Goal: Find contact information

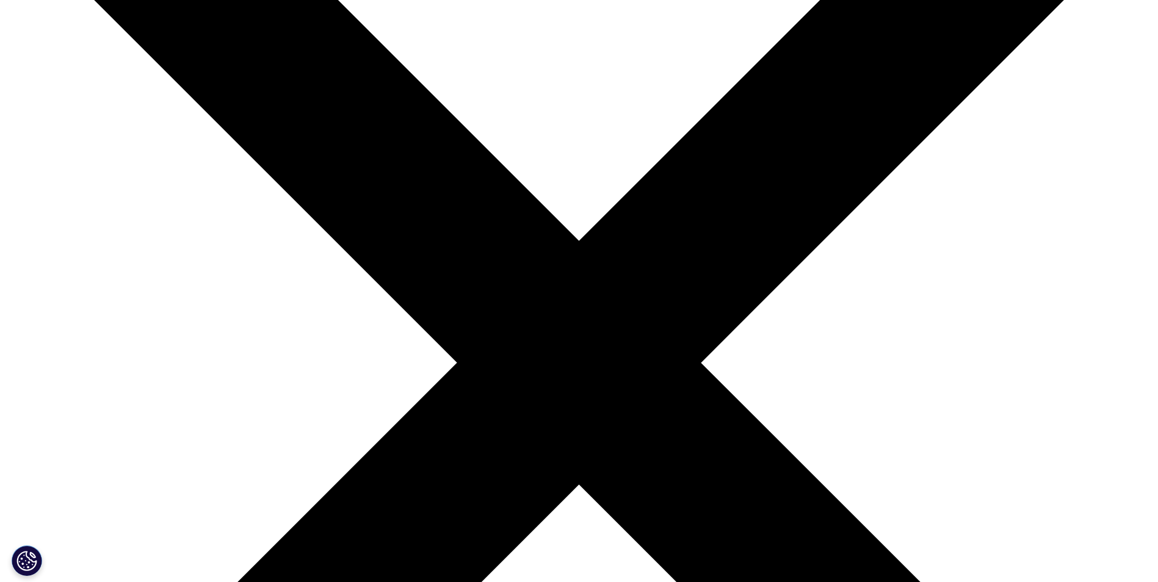
scroll to position [244, 0]
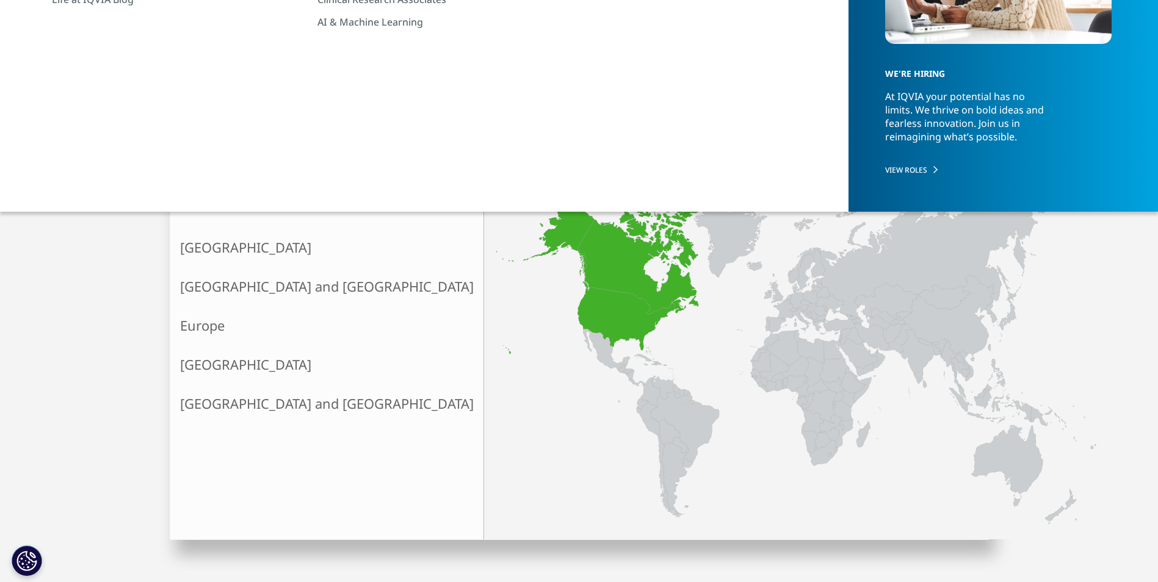
click at [209, 245] on link "North America" at bounding box center [326, 247] width 313 height 39
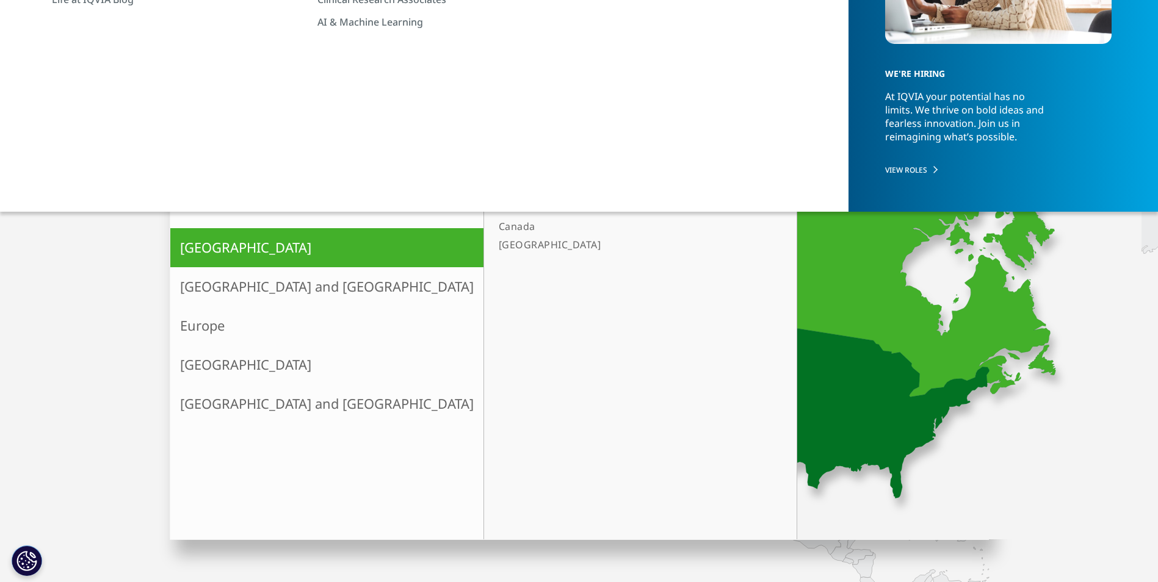
click at [494, 245] on link "[GEOGRAPHIC_DATA]" at bounding box center [634, 245] width 281 height 18
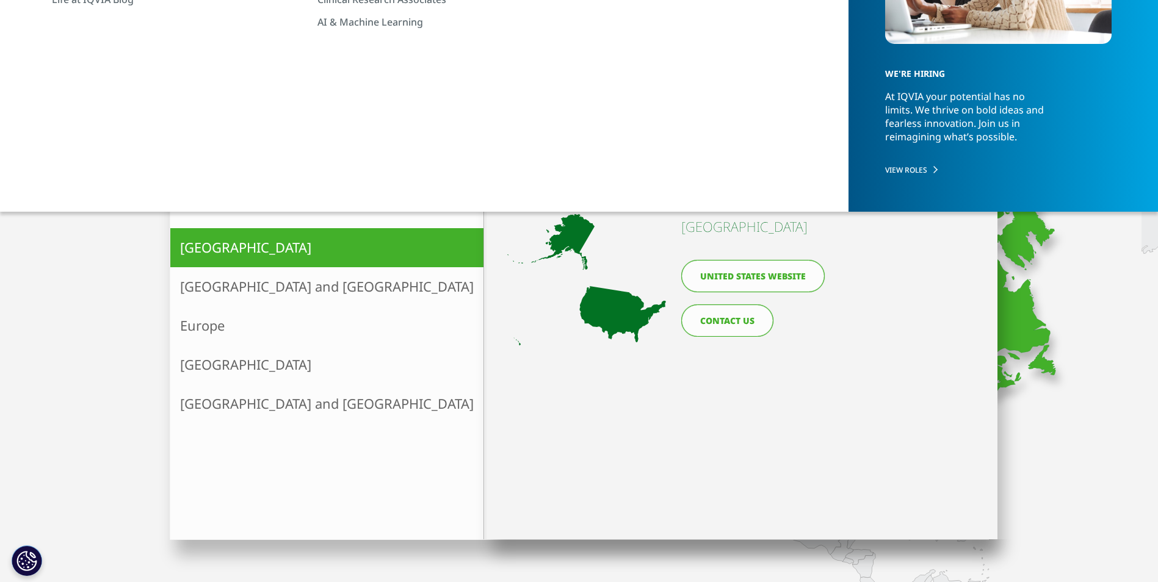
click at [705, 272] on link "United States website" at bounding box center [752, 276] width 143 height 32
